Goal: Go to known website: Access a specific website the user already knows

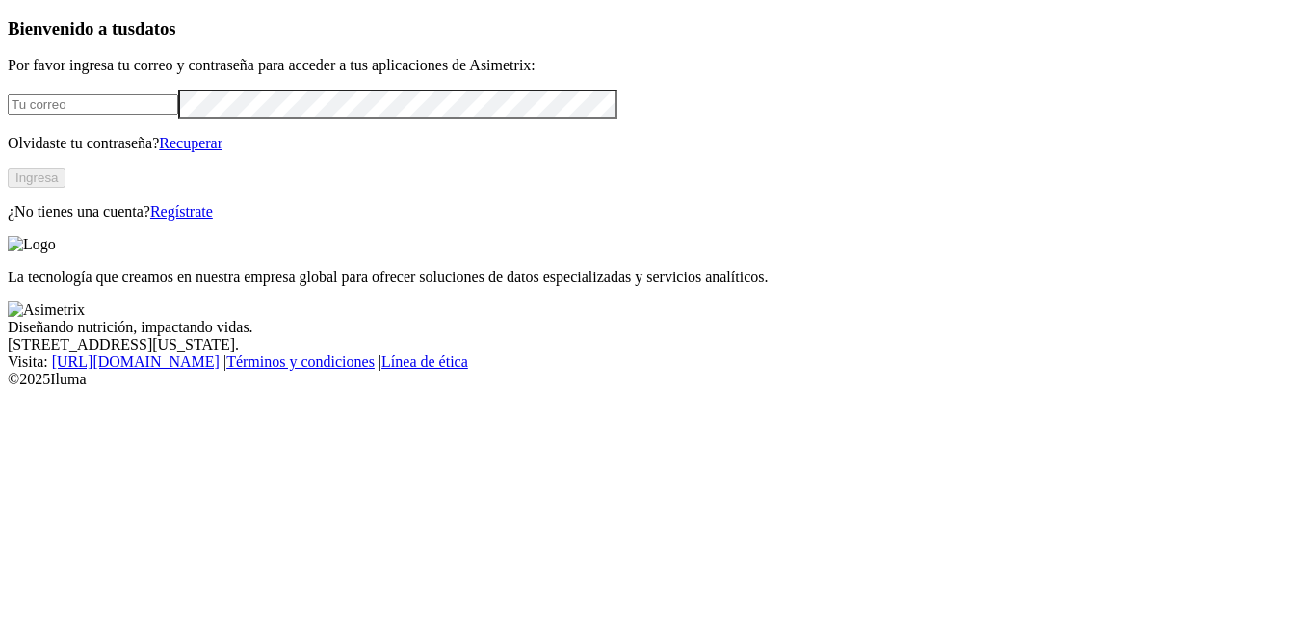
type input "alejandro.moreno@finca.co"
click at [66, 188] on button "Ingresa" at bounding box center [37, 178] width 58 height 20
